Goal: Information Seeking & Learning: Learn about a topic

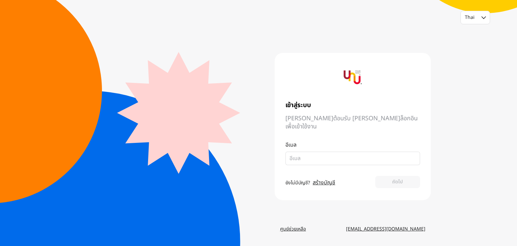
click at [295, 226] on link "ศูนย์ช่วยเหลือ" at bounding box center [292, 229] width 37 height 12
click at [342, 104] on div "เข้าสู่ระบบ ยินดีต้อนรับ กรุณาล็อกอินเพื่อเข้าใช้งาน อีเมล ยังไม่มีบัญชี? สร้าง…" at bounding box center [352, 126] width 156 height 147
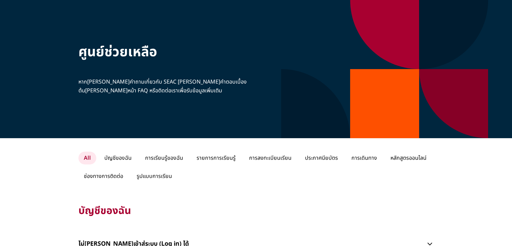
click at [148, 78] on p "หากคุณมีคำถามเกี่ยวกับ SEAC สามารถดูคำตอบเบื้องต้นได้ที่หน้า FAQ หรือติดต่อเราเ…" at bounding box center [174, 85] width 192 height 17
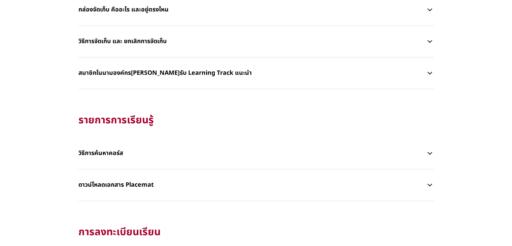
scroll to position [572, 0]
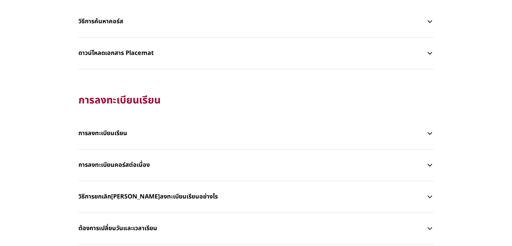
click at [168, 159] on p "การลงทะเบียนคอร์สต่อเนื่อง" at bounding box center [251, 165] width 347 height 20
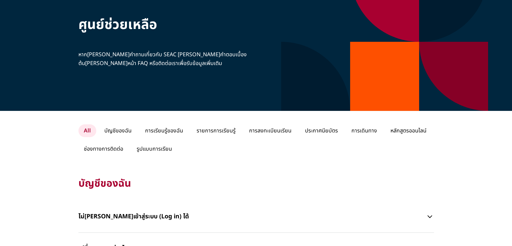
scroll to position [0, 0]
